Goal: Task Accomplishment & Management: Complete application form

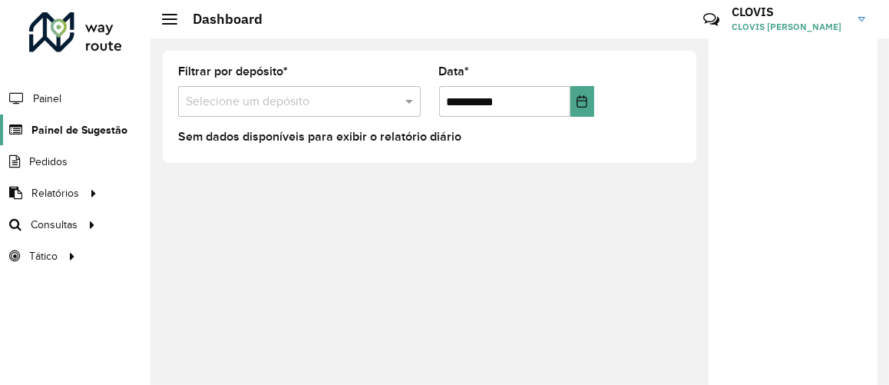
click at [88, 139] on link "Painel de Sugestão" at bounding box center [63, 129] width 127 height 31
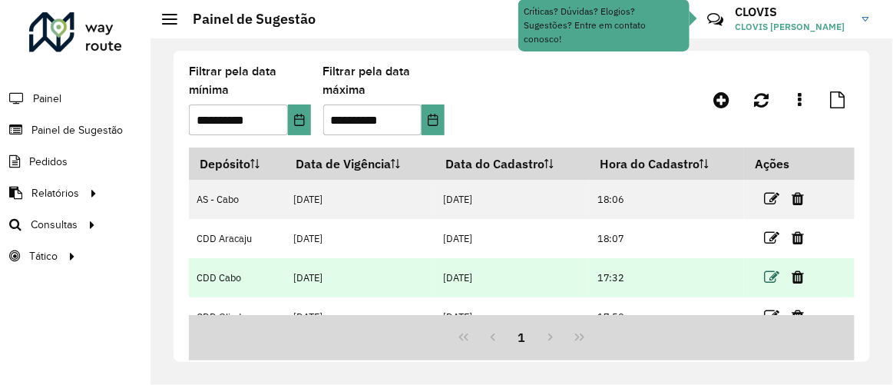
click at [775, 282] on icon at bounding box center [771, 276] width 15 height 15
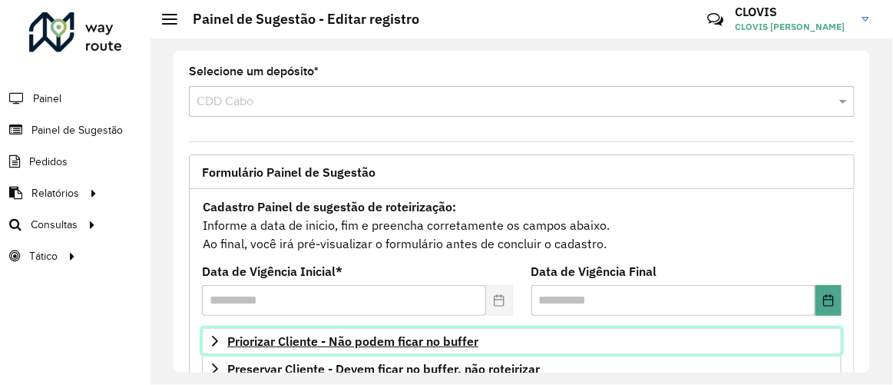
click at [477, 341] on span "Priorizar Cliente - Não podem ficar no buffer" at bounding box center [352, 341] width 251 height 12
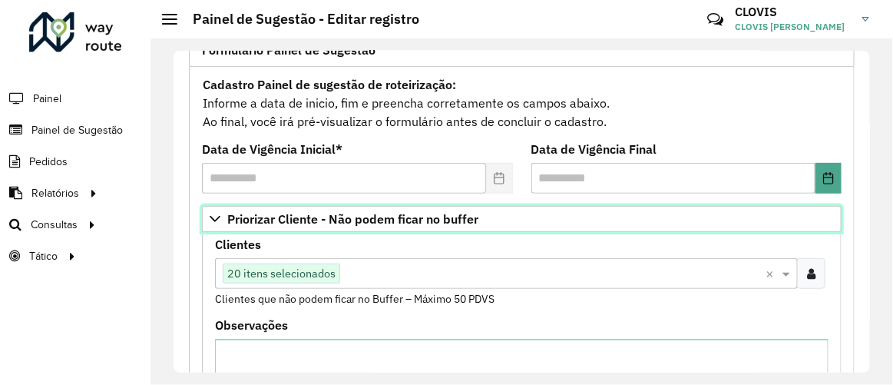
scroll to position [163, 0]
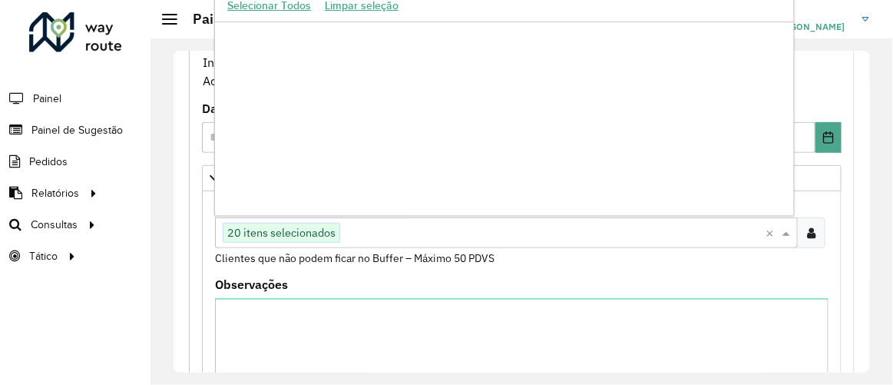
click at [607, 233] on input "text" at bounding box center [552, 233] width 425 height 18
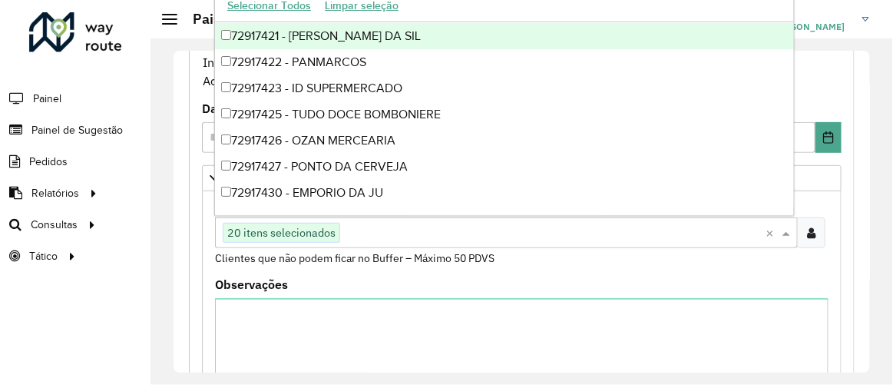
paste input "*****"
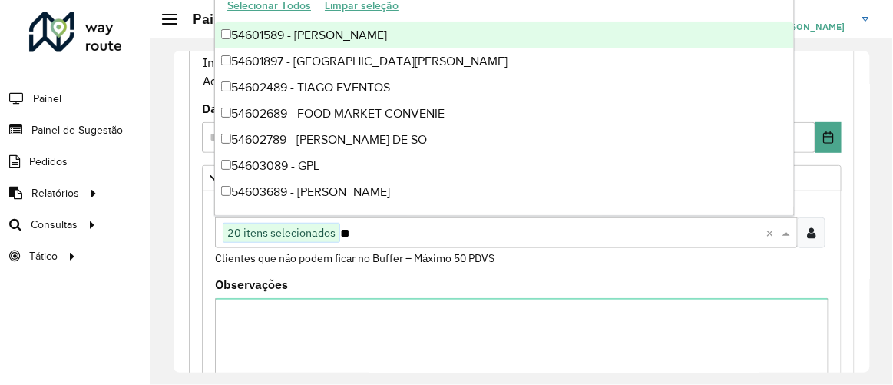
type input "*"
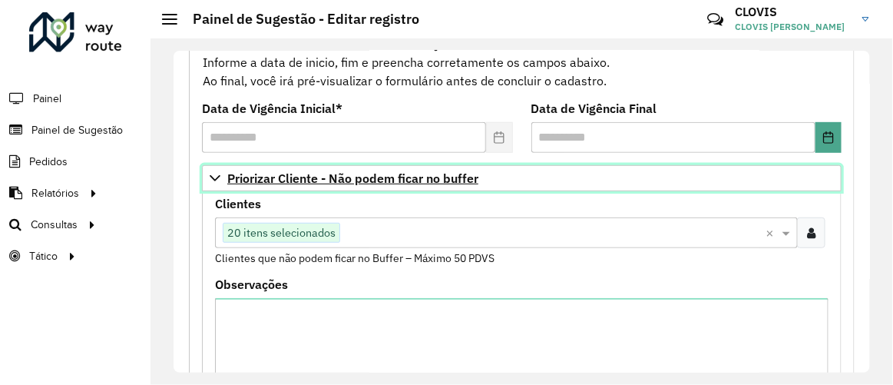
click at [209, 179] on icon at bounding box center [215, 178] width 12 height 12
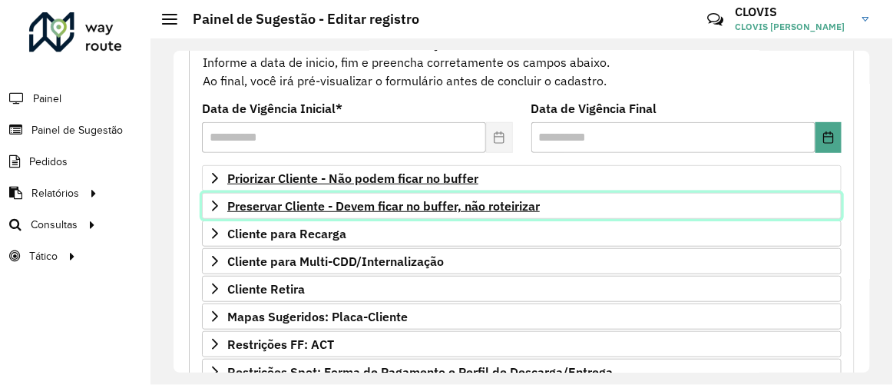
click at [216, 207] on icon at bounding box center [215, 206] width 12 height 12
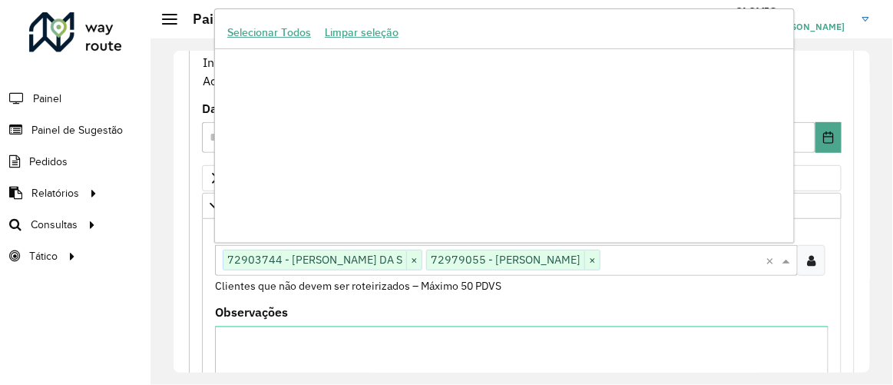
click at [692, 256] on input "text" at bounding box center [682, 261] width 165 height 18
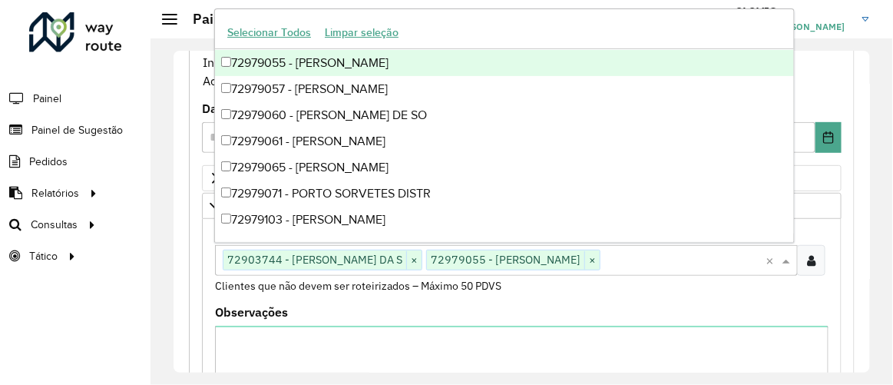
paste input "*****"
type input "*****"
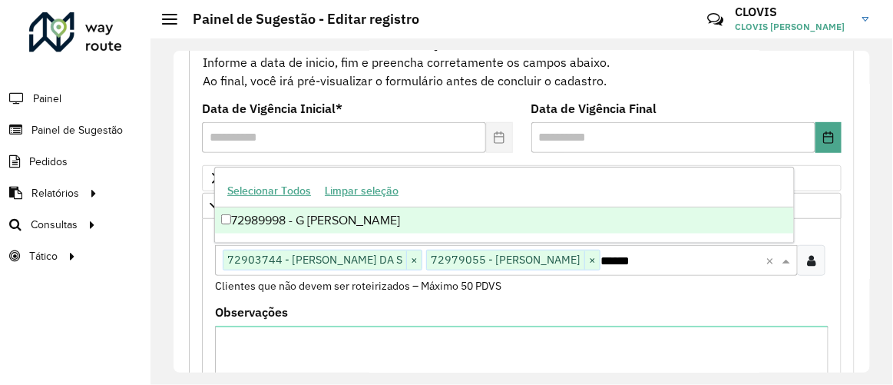
click at [385, 220] on div "72989998 - G [PERSON_NAME]" at bounding box center [504, 220] width 579 height 26
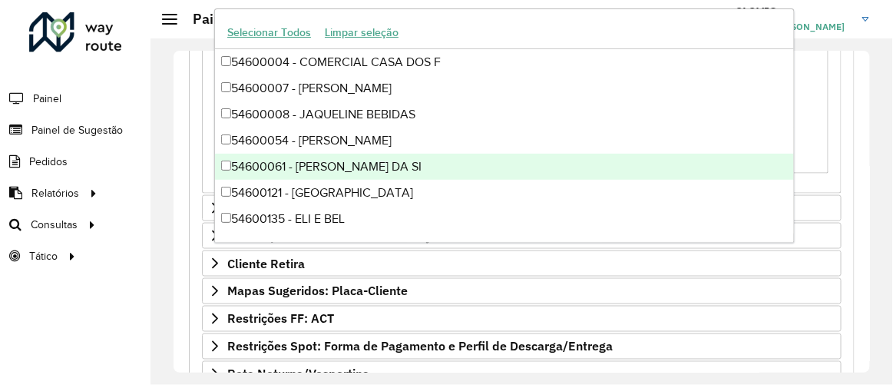
scroll to position [653, 0]
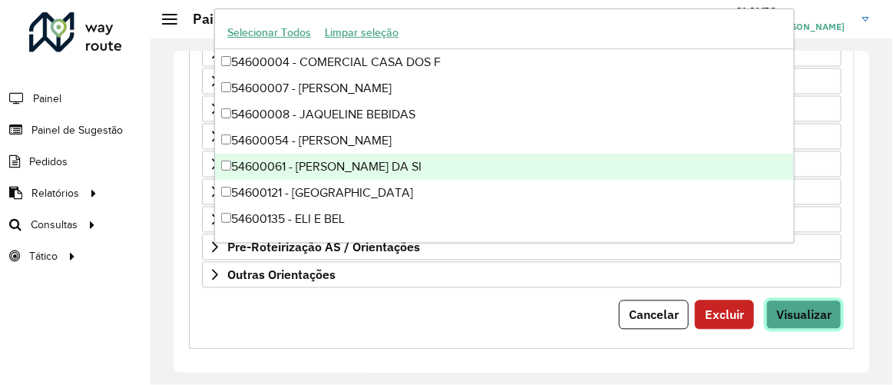
click at [788, 307] on span "Visualizar" at bounding box center [803, 314] width 55 height 15
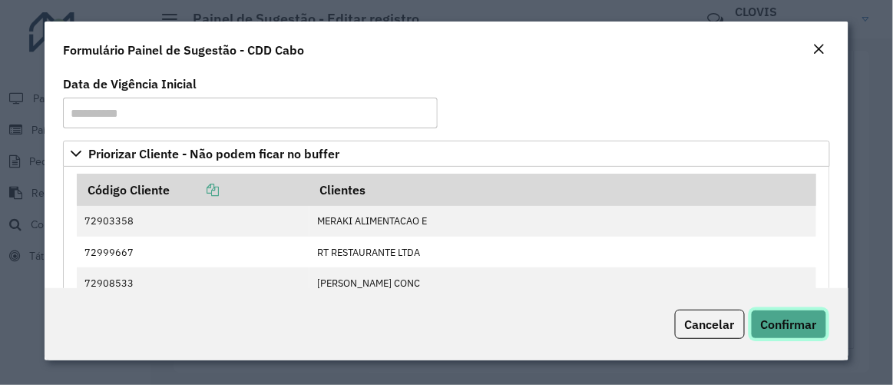
click at [796, 329] on span "Confirmar" at bounding box center [789, 323] width 56 height 15
